Goal: Check status: Check status

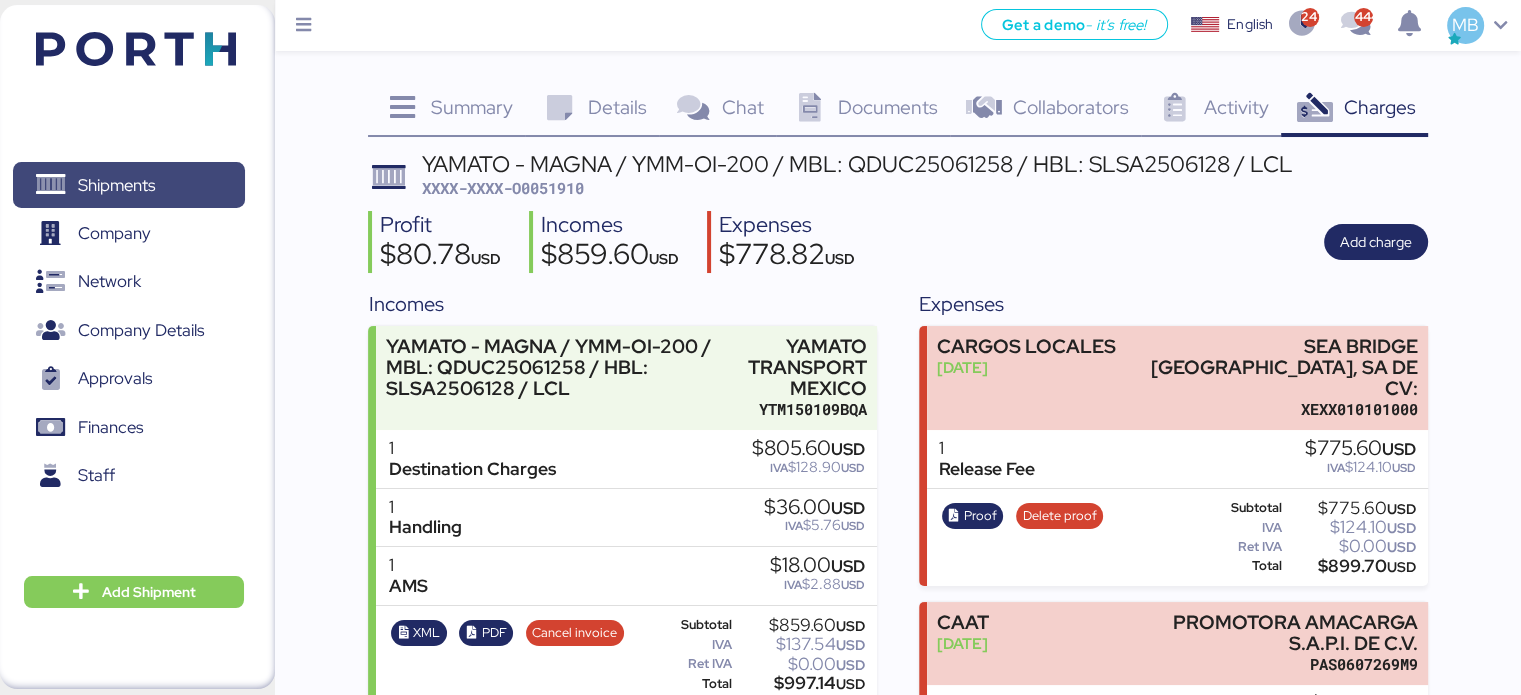
click at [144, 191] on span "Shipments" at bounding box center [116, 185] width 77 height 29
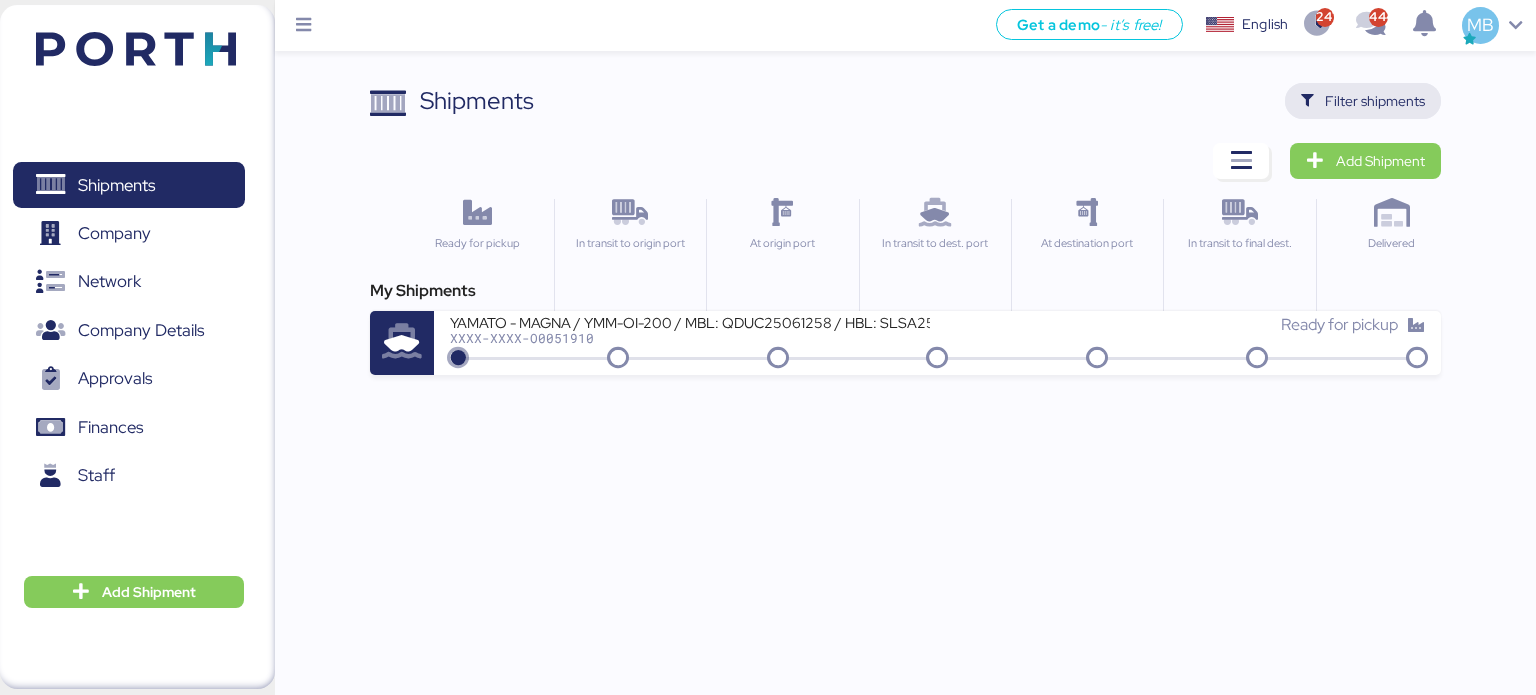
click at [1353, 96] on span "Filter shipments" at bounding box center [1375, 101] width 100 height 24
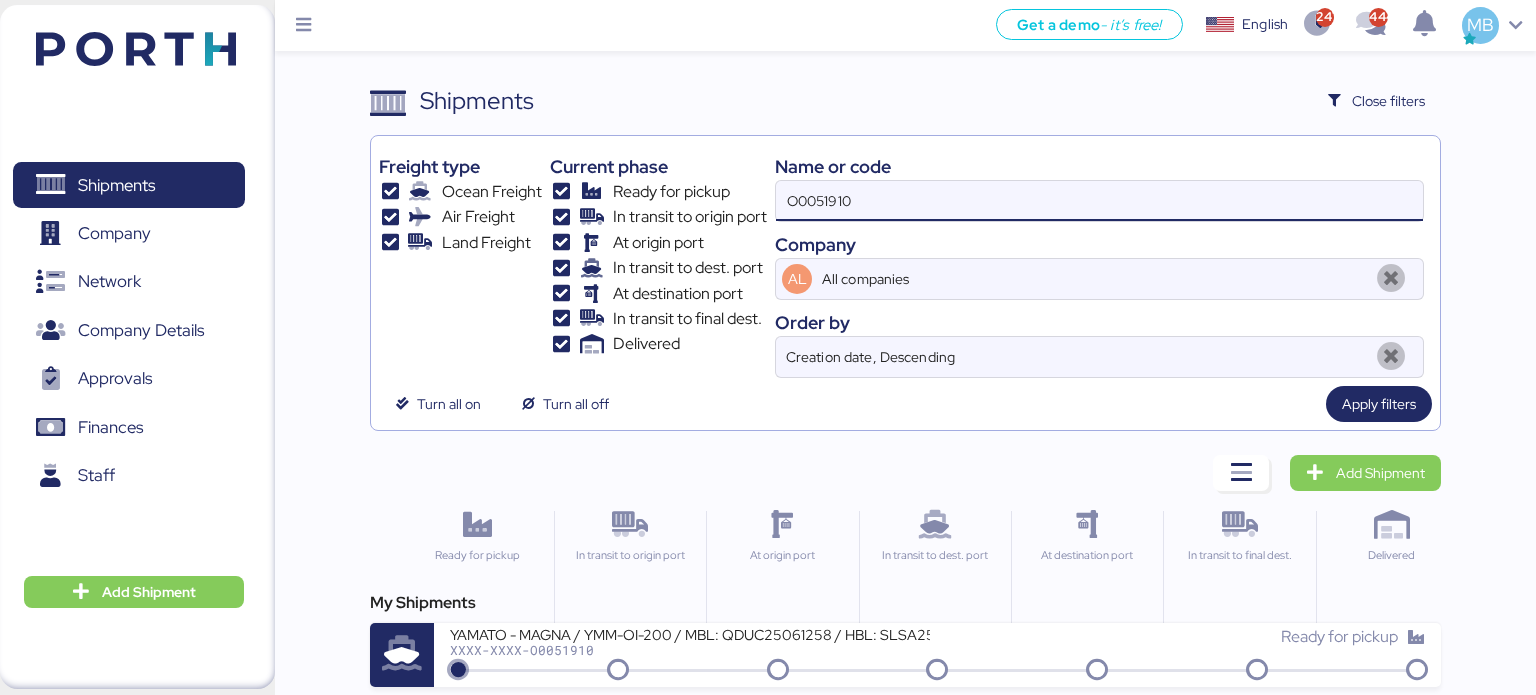
drag, startPoint x: 908, startPoint y: 199, endPoint x: 631, endPoint y: 199, distance: 276.9
click at [631, 199] on div "Freight type Ocean Freight Air Freight Land Freight Current phase Ready for pic…" at bounding box center [906, 261] width 1054 height 234
paste input "O0051585"
type input "O0051585"
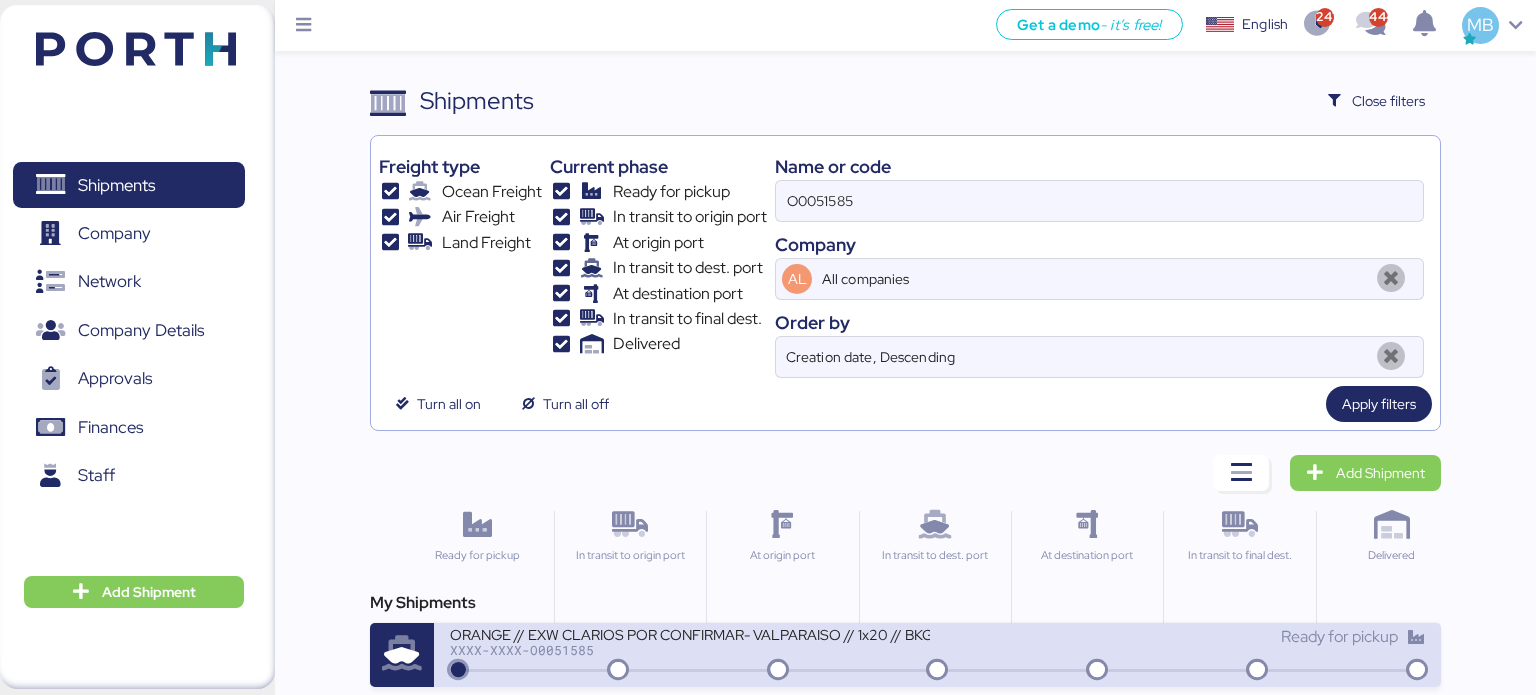
click at [664, 684] on div "ORANGE // EXW CLARIOS POR CONFIRMAR- VALPARAISO // 1x20 // BKG HAPAG 32894753 -…" at bounding box center [938, 655] width 1008 height 64
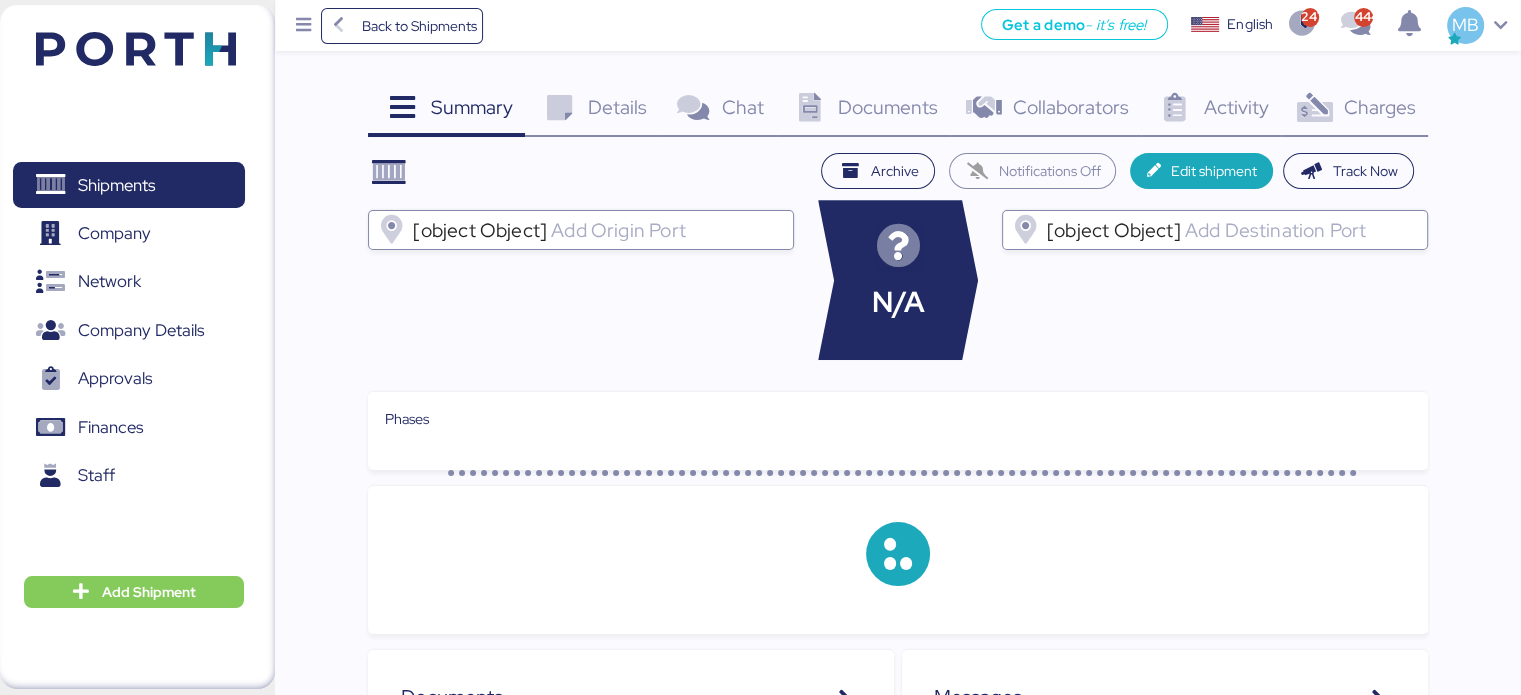
click at [1369, 114] on span "Charges" at bounding box center [1379, 107] width 72 height 26
